Goal: Information Seeking & Learning: Learn about a topic

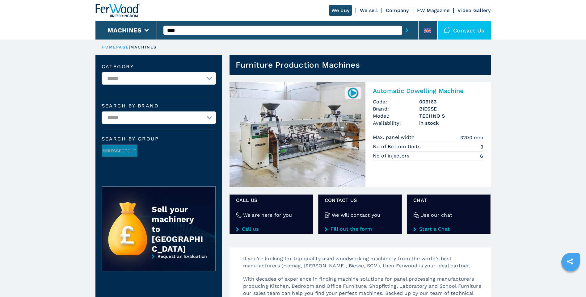
click at [402, 90] on h2 "Automatic Dowelling Machine" at bounding box center [428, 90] width 111 height 7
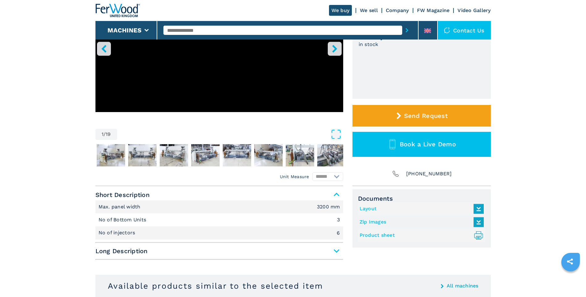
scroll to position [154, 0]
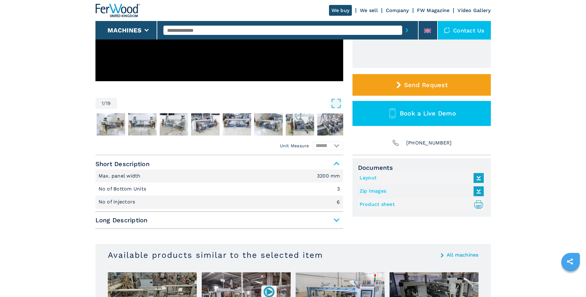
click at [335, 219] on span "Long Description" at bounding box center [219, 220] width 248 height 11
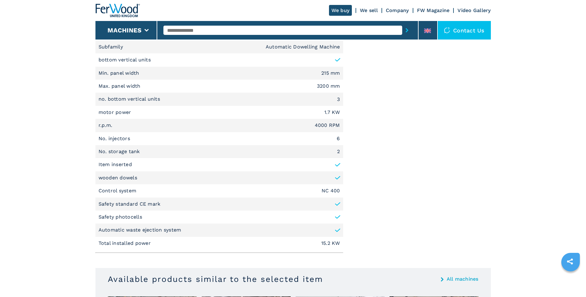
scroll to position [309, 0]
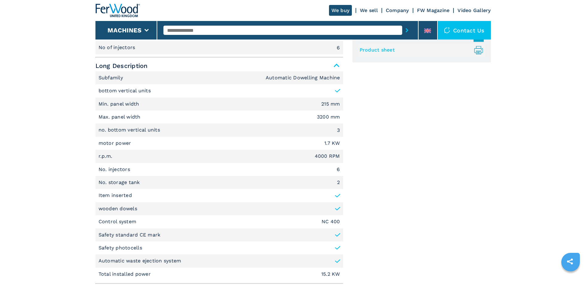
click at [375, 48] on link "Product sheet .prefix__st0{stroke-linecap:round;stroke-linejoin:round}.prefix__…" at bounding box center [419, 50] width 121 height 10
